Goal: Task Accomplishment & Management: Manage account settings

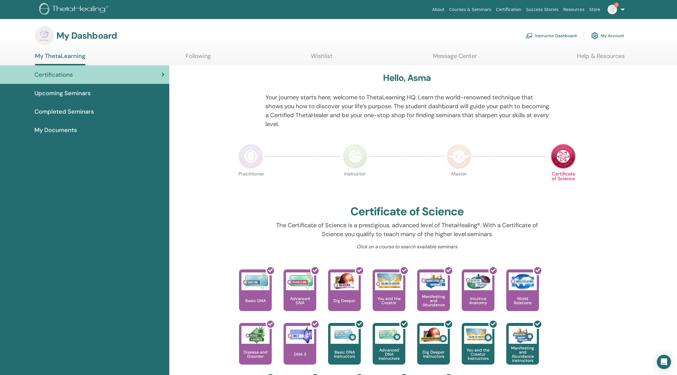
click at [536, 31] on link "Instructor Dashboard" at bounding box center [551, 35] width 51 height 13
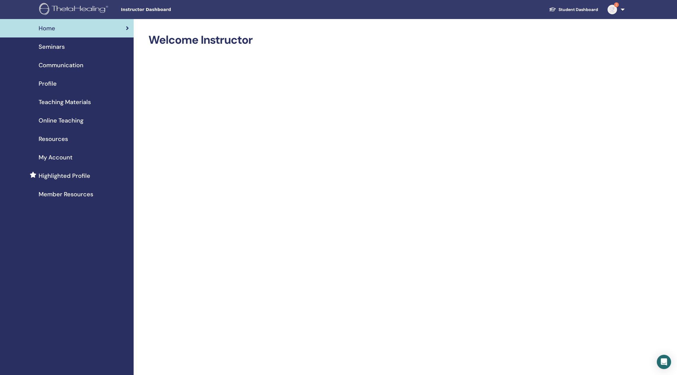
click at [58, 47] on span "Seminars" at bounding box center [52, 46] width 26 height 9
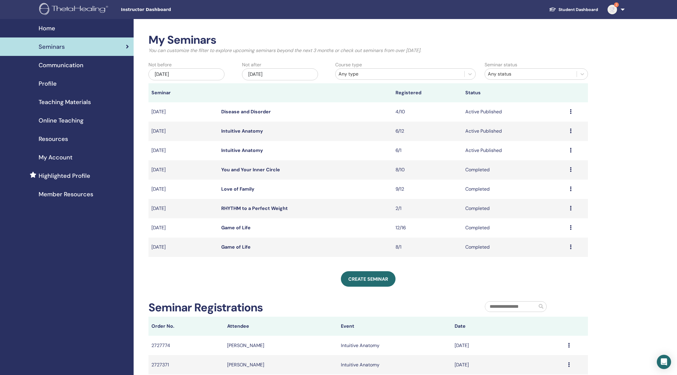
click at [244, 152] on link "Intuitive Anatomy" at bounding box center [242, 150] width 42 height 6
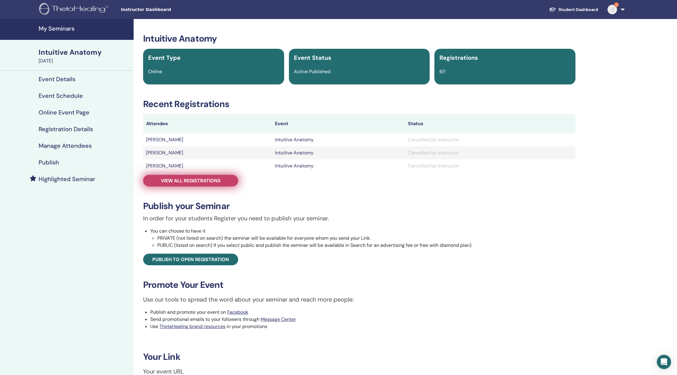
click at [199, 179] on span "View all registrations" at bounding box center [191, 180] width 60 height 6
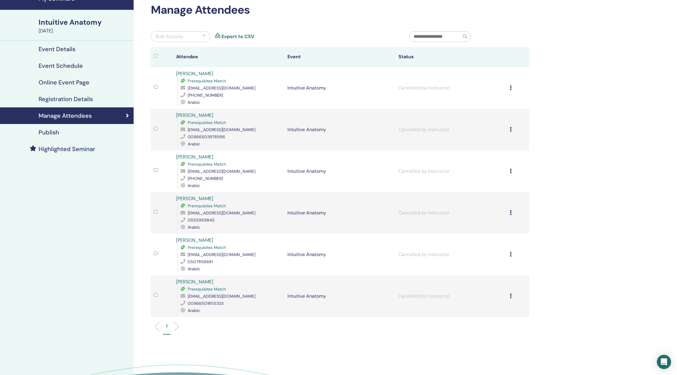
scroll to position [29, 0]
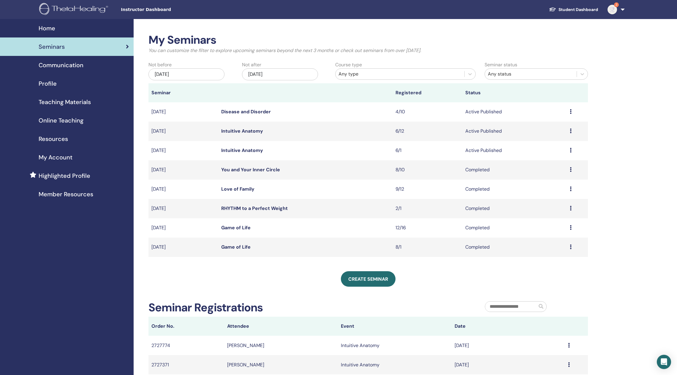
click at [256, 131] on link "Intuitive Anatomy" at bounding box center [242, 131] width 42 height 6
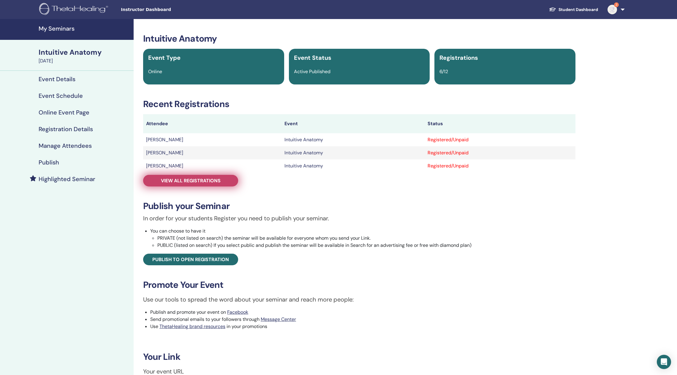
click at [213, 180] on span "View all registrations" at bounding box center [191, 180] width 60 height 6
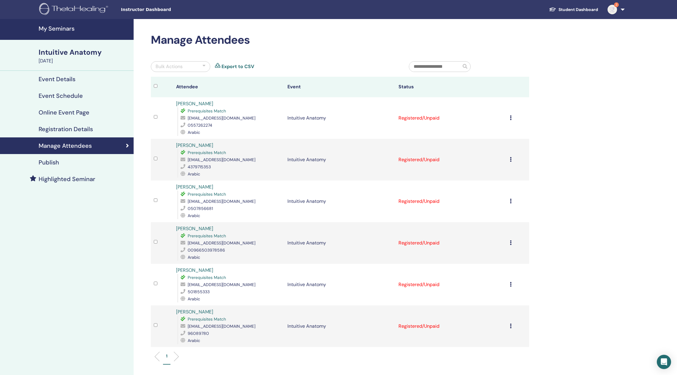
click at [509, 119] on td "Cancel Registration Do not auto-certify Mark as Paid Mark as Unpaid Mark as Abs…" at bounding box center [518, 118] width 22 height 42
click at [511, 118] on icon at bounding box center [511, 117] width 2 height 5
click at [487, 139] on p "Mark as Paid" at bounding box center [490, 140] width 47 height 7
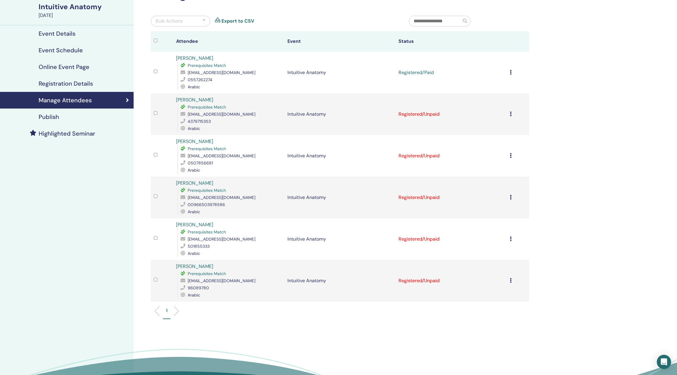
scroll to position [48, 0]
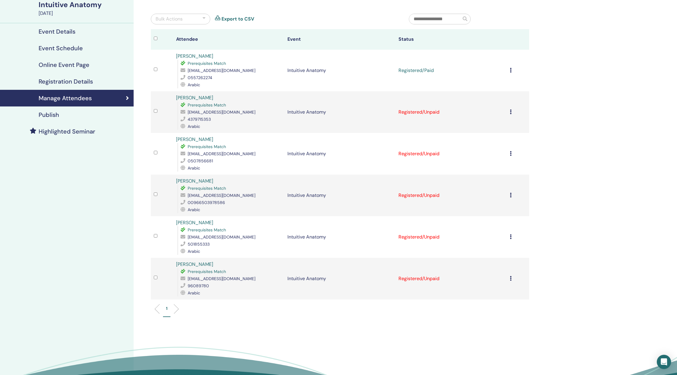
click at [512, 153] on icon at bounding box center [511, 153] width 2 height 5
click at [491, 174] on p "Mark as Paid" at bounding box center [491, 176] width 47 height 7
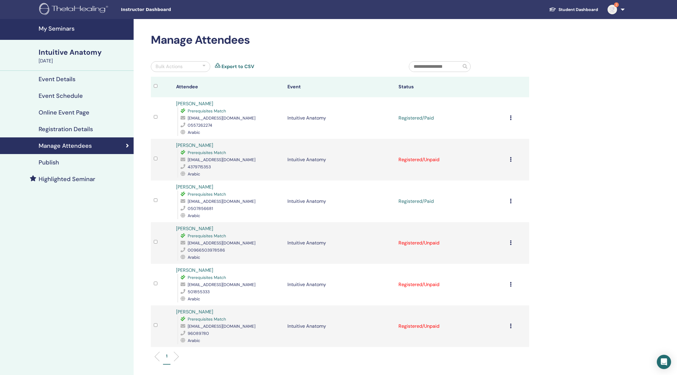
scroll to position [48, 0]
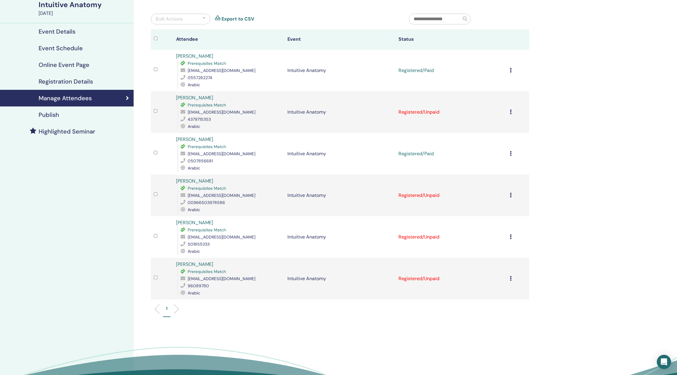
click at [512, 196] on div "Cancel Registration Do not auto-certify Mark as Paid Mark as Unpaid Mark as Abs…" at bounding box center [518, 195] width 16 height 7
click at [493, 216] on p "Mark as Paid" at bounding box center [491, 218] width 47 height 7
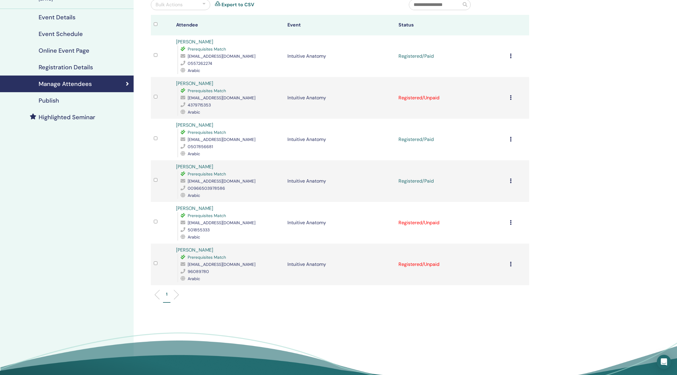
scroll to position [62, 0]
click at [511, 220] on icon at bounding box center [511, 221] width 2 height 5
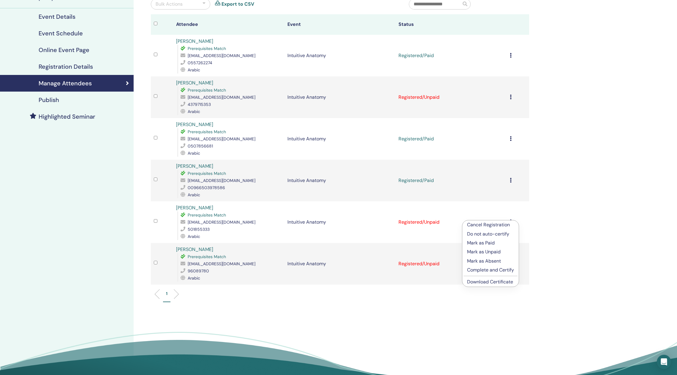
click at [491, 240] on p "Mark as Paid" at bounding box center [490, 242] width 47 height 7
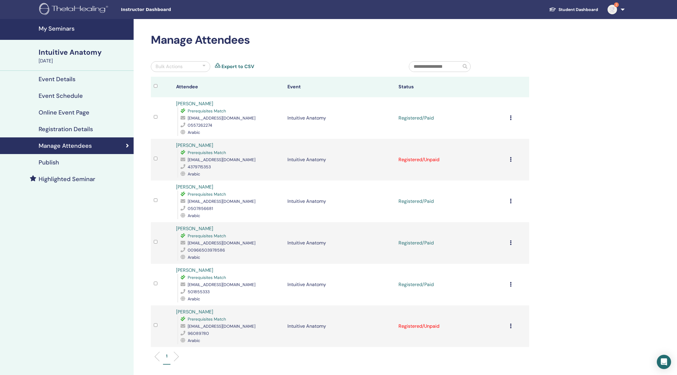
scroll to position [62, 0]
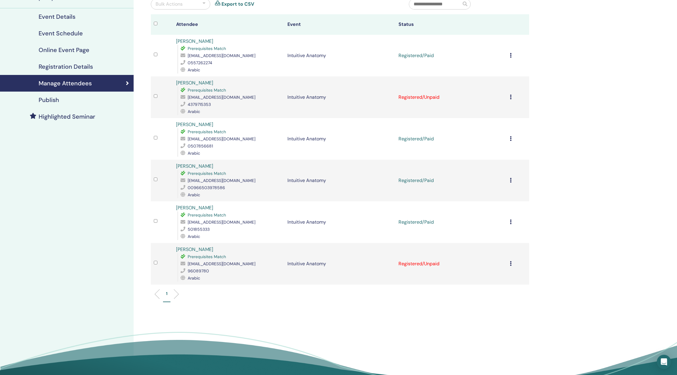
click at [511, 264] on icon at bounding box center [511, 263] width 2 height 5
click at [485, 285] on p "Mark as Paid" at bounding box center [490, 287] width 47 height 7
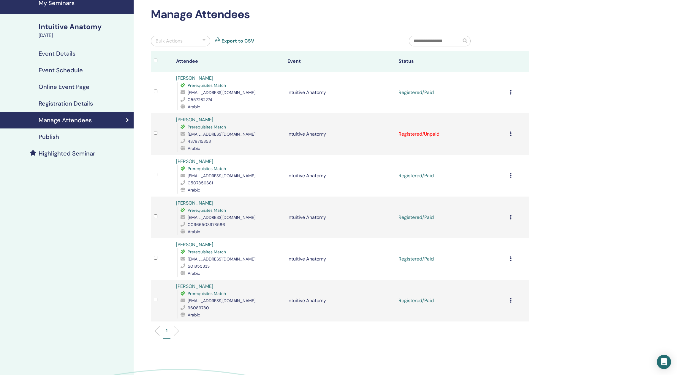
scroll to position [25, 0]
